Goal: Connect with others: Connect with others

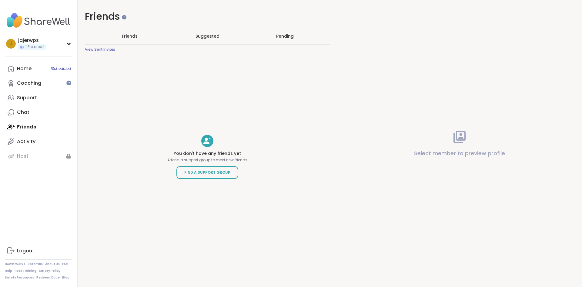
click at [27, 124] on div "Home 1 Scheduled Coaching Support Chat Friends Activity Host" at bounding box center [39, 112] width 68 height 102
click at [26, 128] on div "Home 1 Scheduled Coaching Support Chat Friends Activity Host" at bounding box center [39, 112] width 68 height 102
click at [27, 138] on div "Activity" at bounding box center [26, 141] width 18 height 7
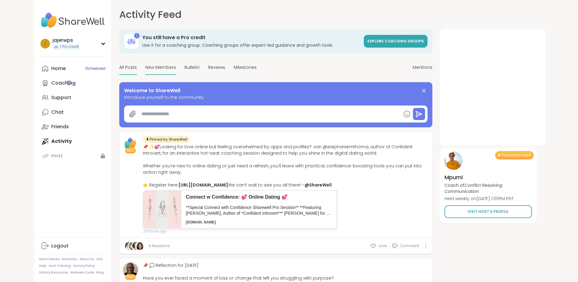
click at [145, 67] on span "New Members" at bounding box center [160, 67] width 31 height 6
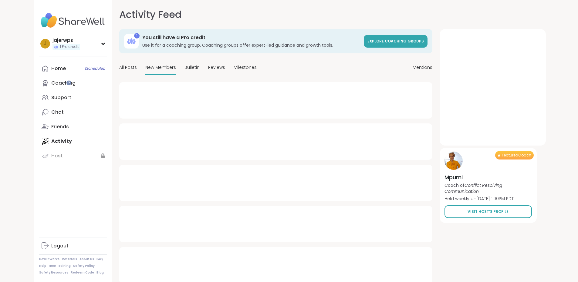
type textarea "*"
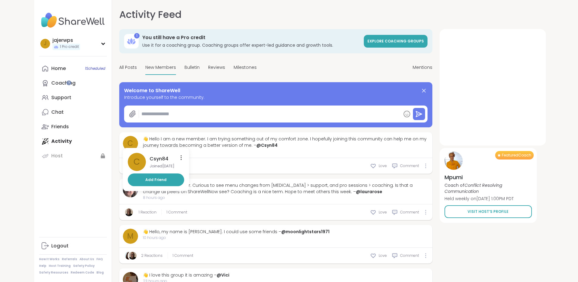
click at [127, 139] on span "C" at bounding box center [130, 143] width 6 height 11
